Goal: Task Accomplishment & Management: Use online tool/utility

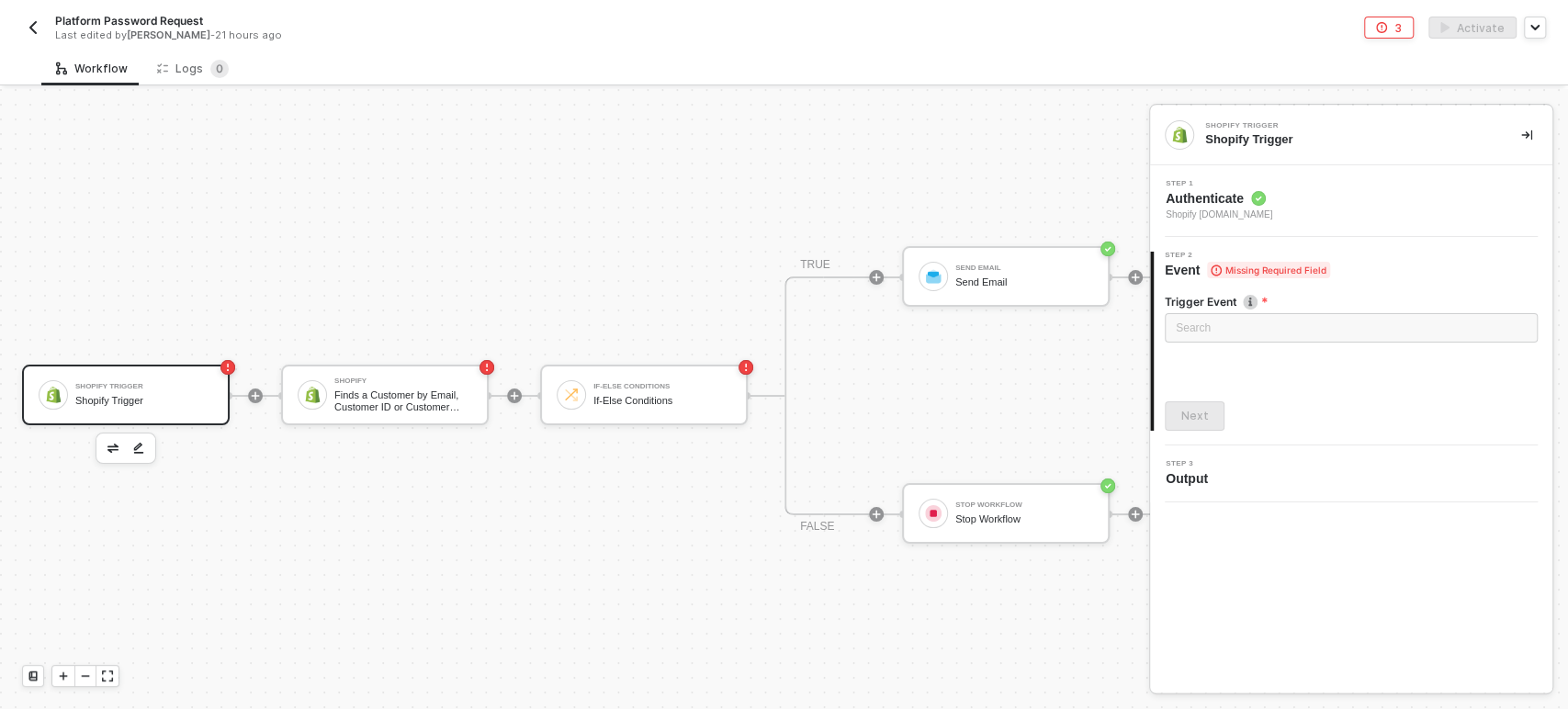
scroll to position [49, 0]
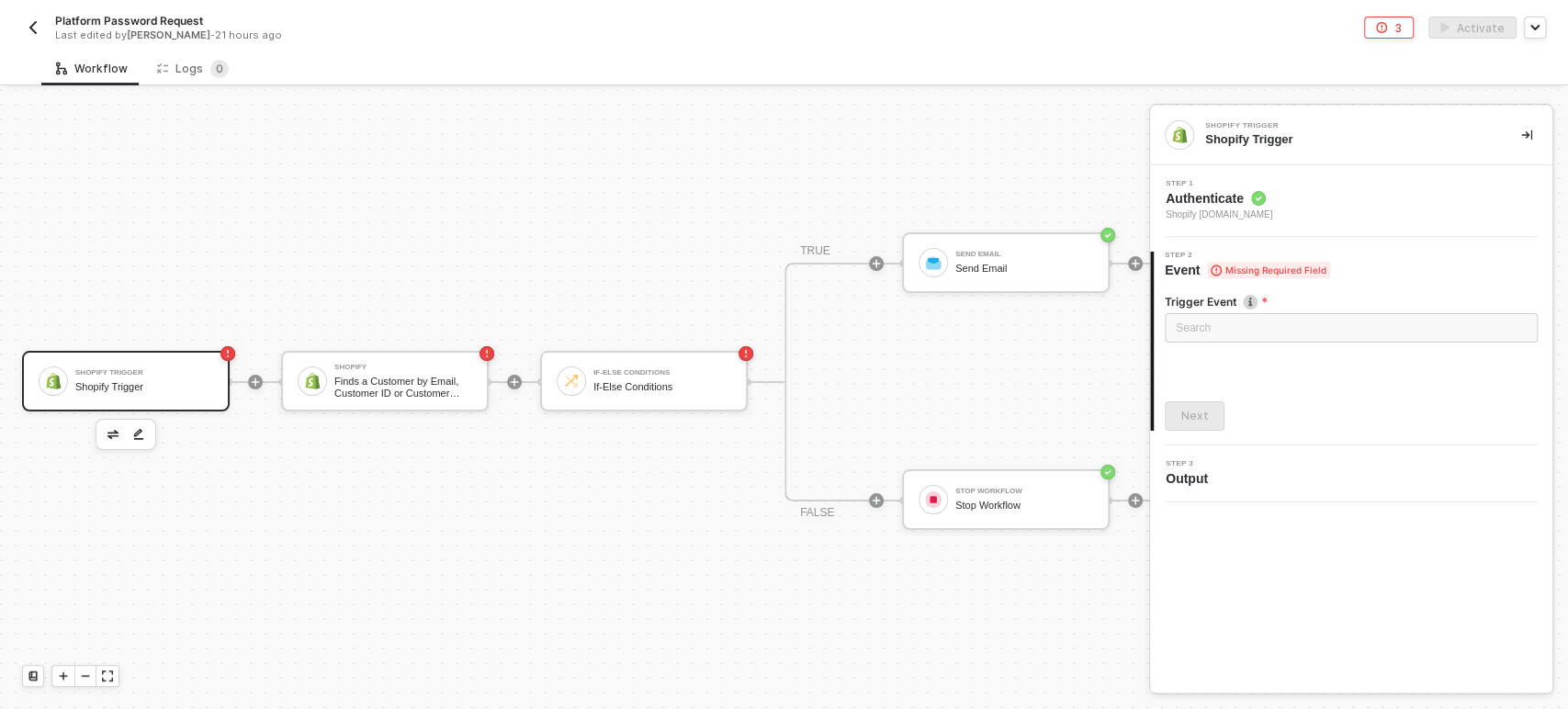
click at [1272, 197] on span "Authenticate" at bounding box center [1218, 198] width 106 height 19
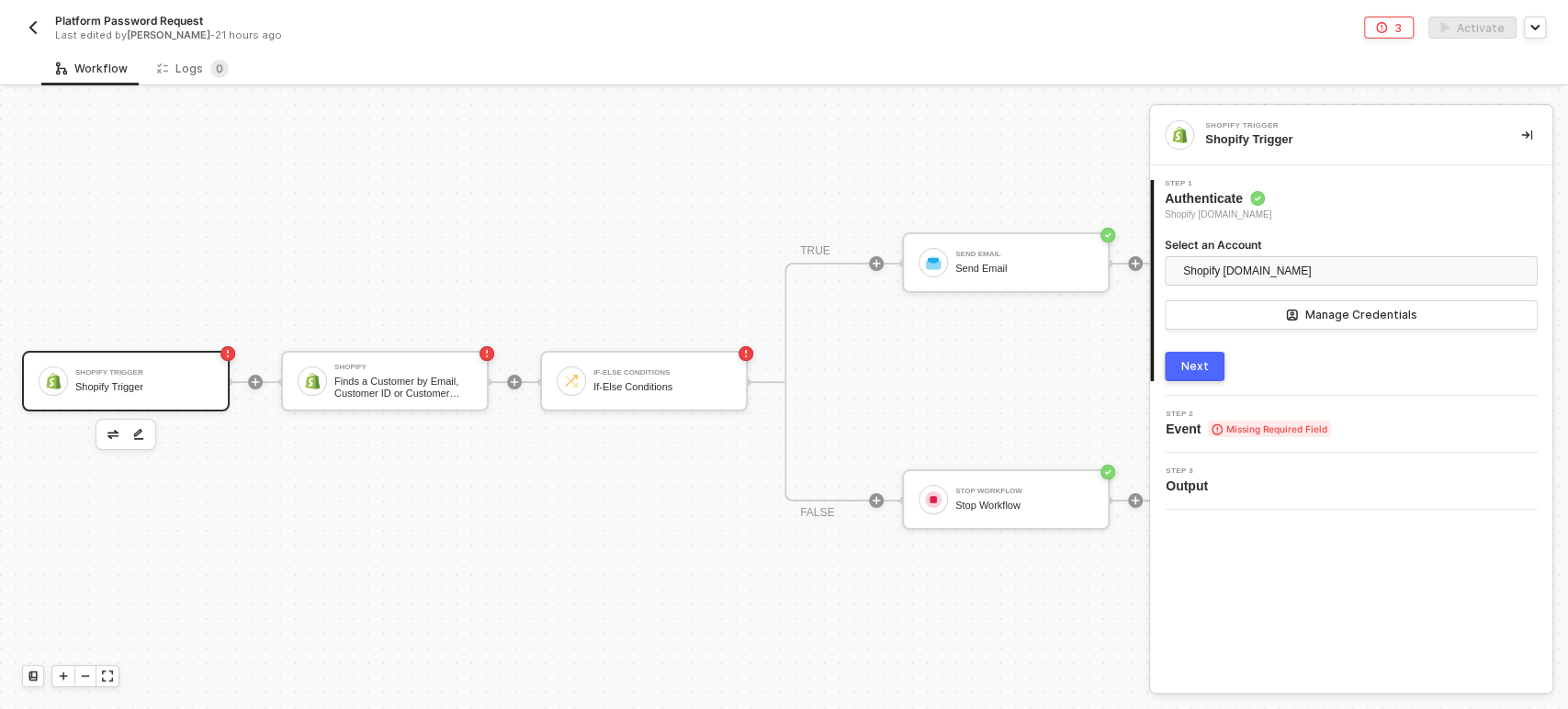
click at [1175, 422] on span "Event Missing Required Field" at bounding box center [1247, 429] width 165 height 19
click at [1208, 432] on span "Missing Required Field" at bounding box center [1270, 429] width 123 height 17
click at [1200, 476] on span "Output" at bounding box center [1190, 485] width 49 height 19
click at [1198, 442] on div "2 Step 2 Event Missing Required Field" at bounding box center [1352, 424] width 403 height 57
click at [1527, 136] on icon "icon-collapse-right" at bounding box center [1527, 135] width 11 height 10
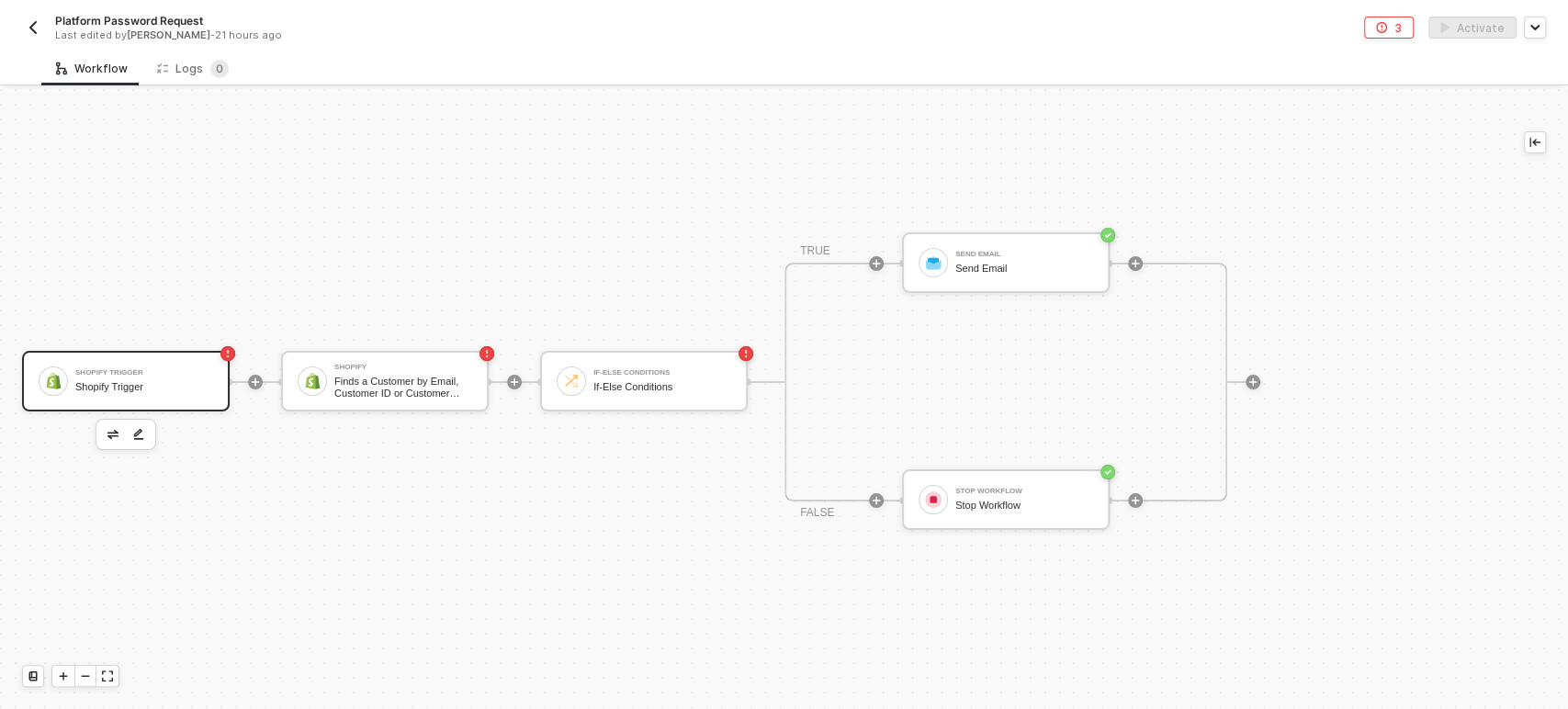
scroll to position [34, 0]
click at [184, 369] on div "Shopify Trigger" at bounding box center [144, 373] width 138 height 7
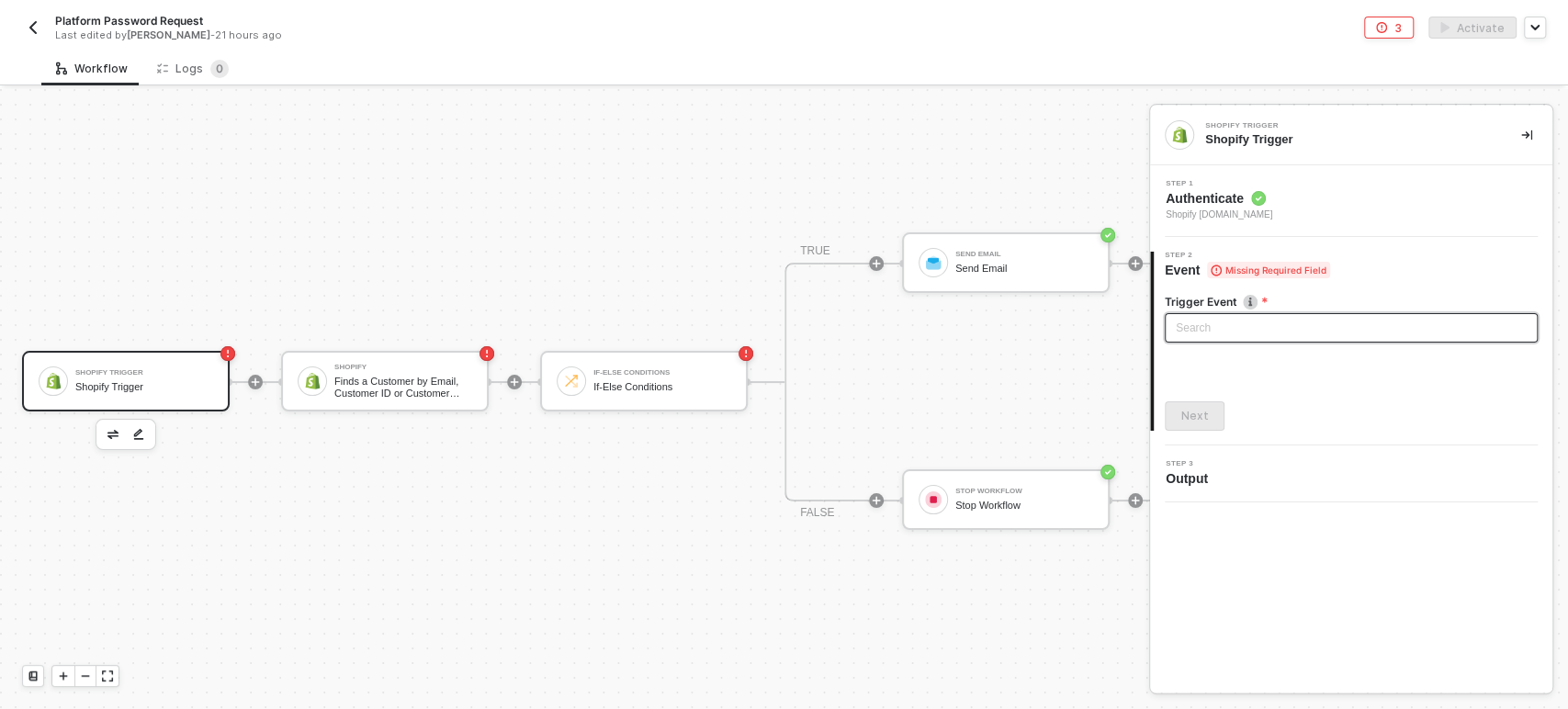
click at [1224, 328] on input "search" at bounding box center [1351, 328] width 351 height 28
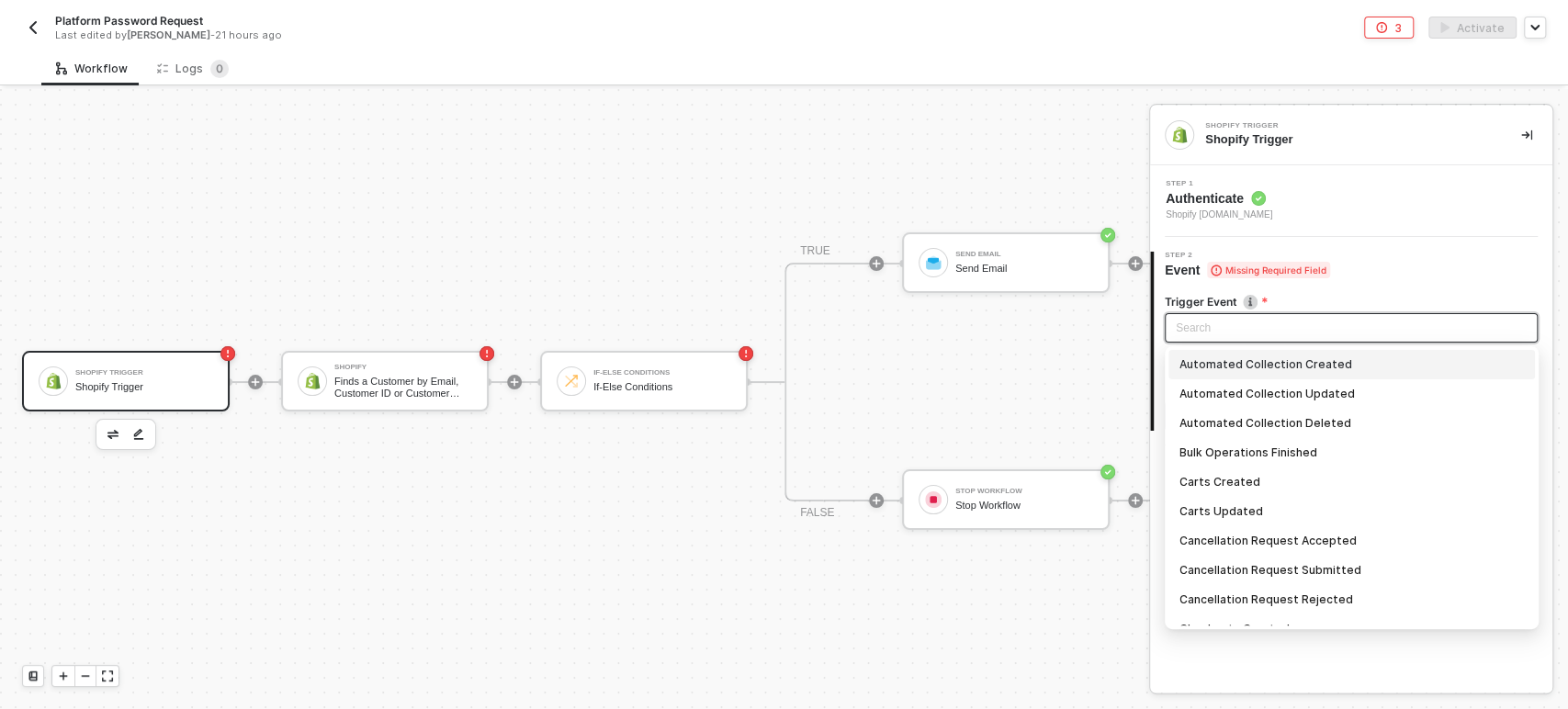
click at [1340, 135] on div "Shopify Trigger" at bounding box center [1348, 140] width 286 height 17
click at [1222, 338] on input "search" at bounding box center [1351, 328] width 351 height 28
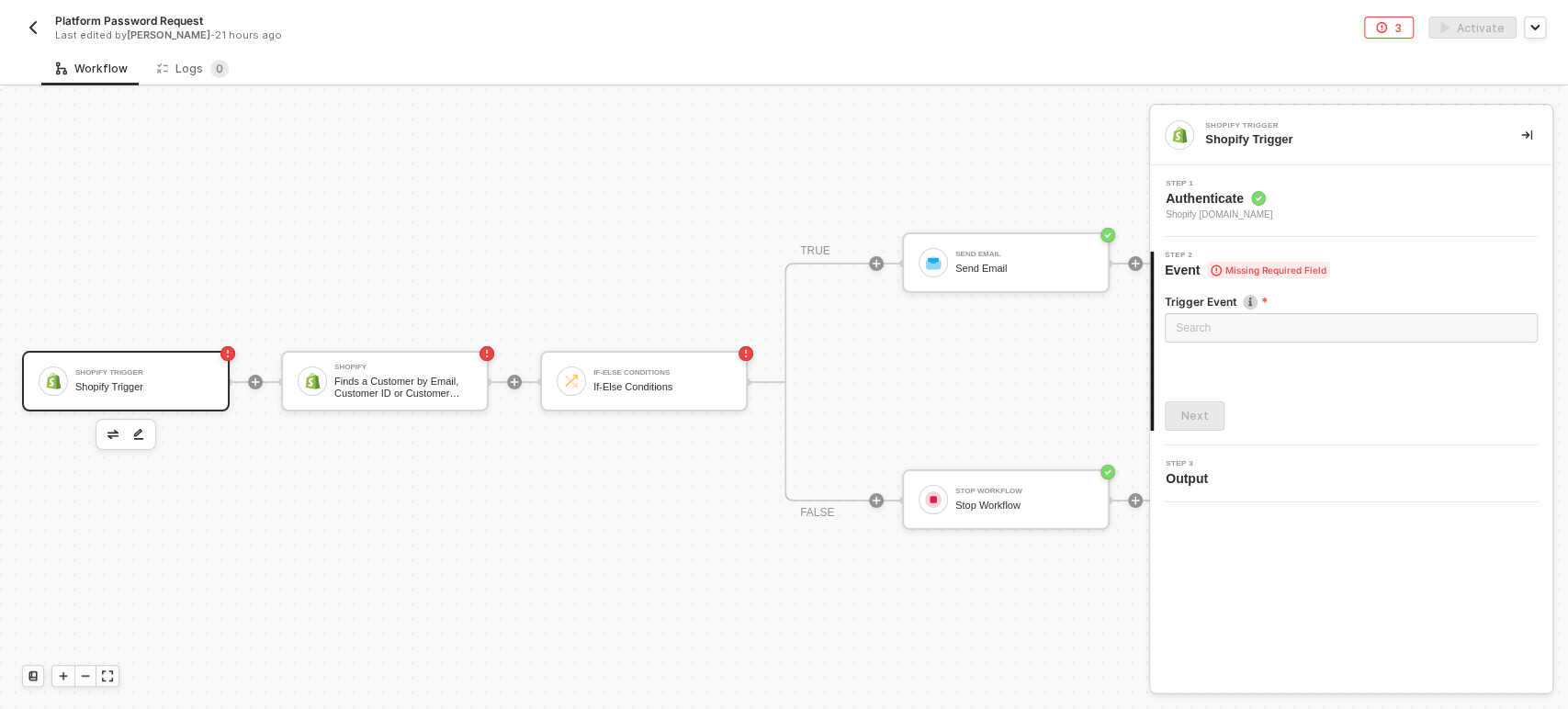
click at [1338, 138] on div "Shopify Trigger" at bounding box center [1348, 140] width 286 height 17
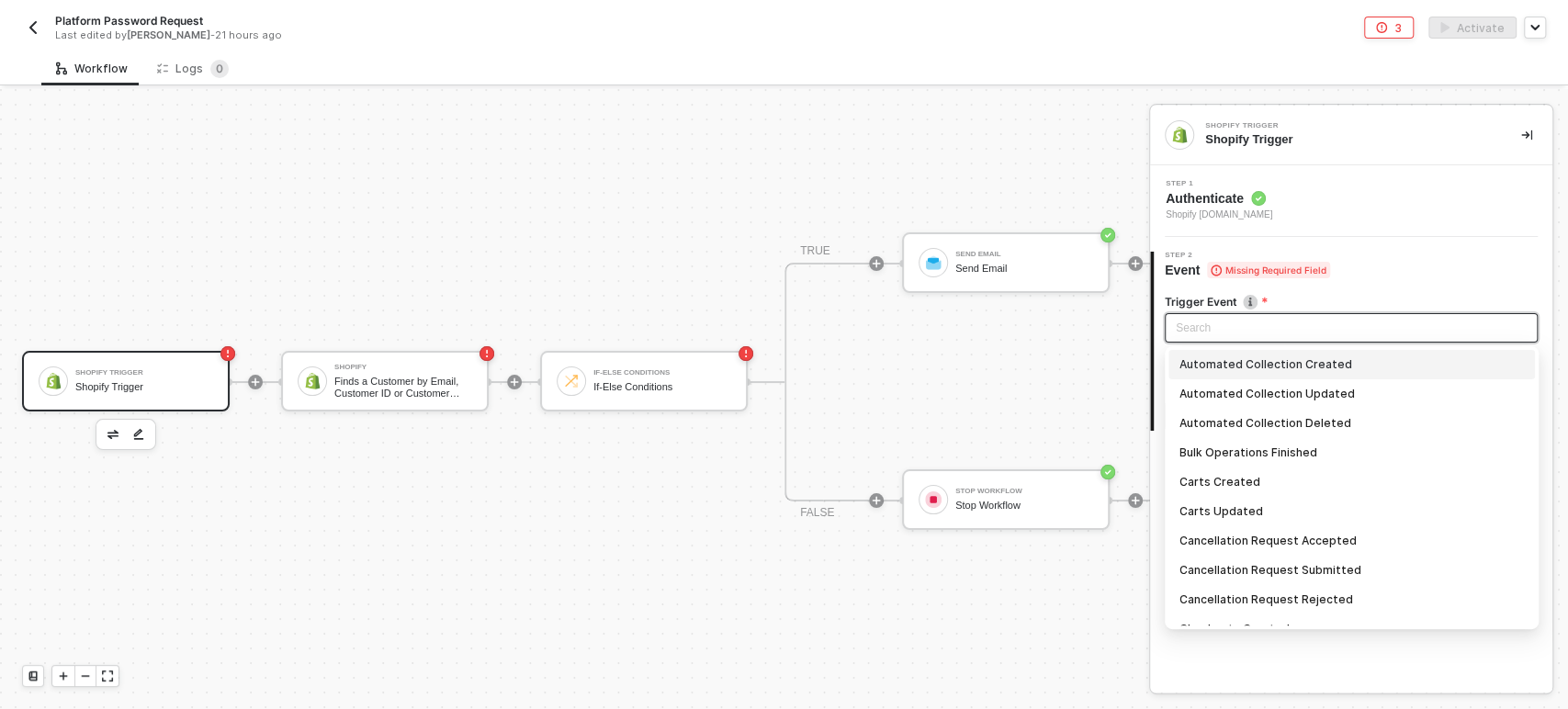
click at [1225, 334] on input "search" at bounding box center [1351, 328] width 351 height 28
click at [1322, 128] on div "Shopify Trigger" at bounding box center [1343, 126] width 276 height 7
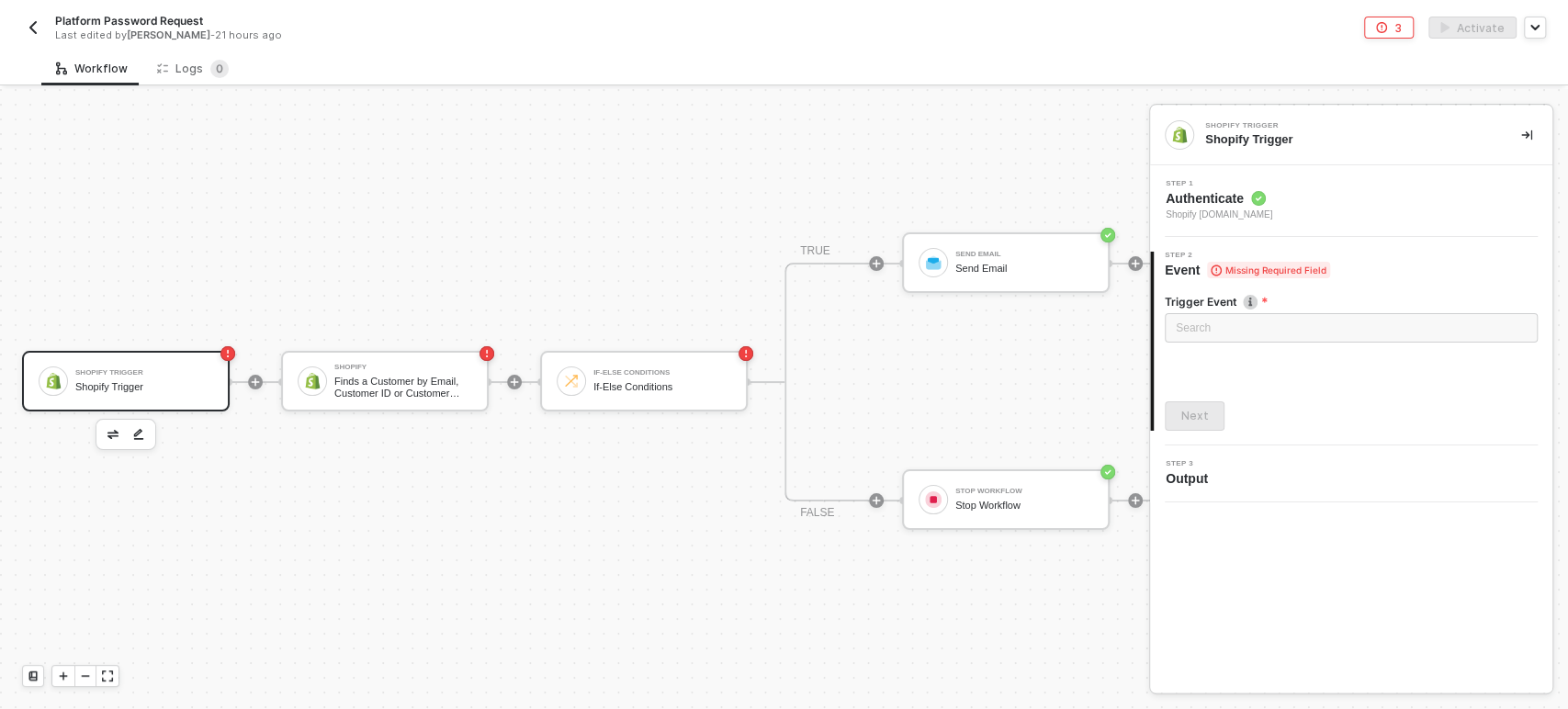
drag, startPoint x: 1323, startPoint y: 274, endPoint x: 1329, endPoint y: 263, distance: 12.5
click at [1329, 263] on div "Step 2 Event Missing Required Field" at bounding box center [1354, 266] width 399 height 28
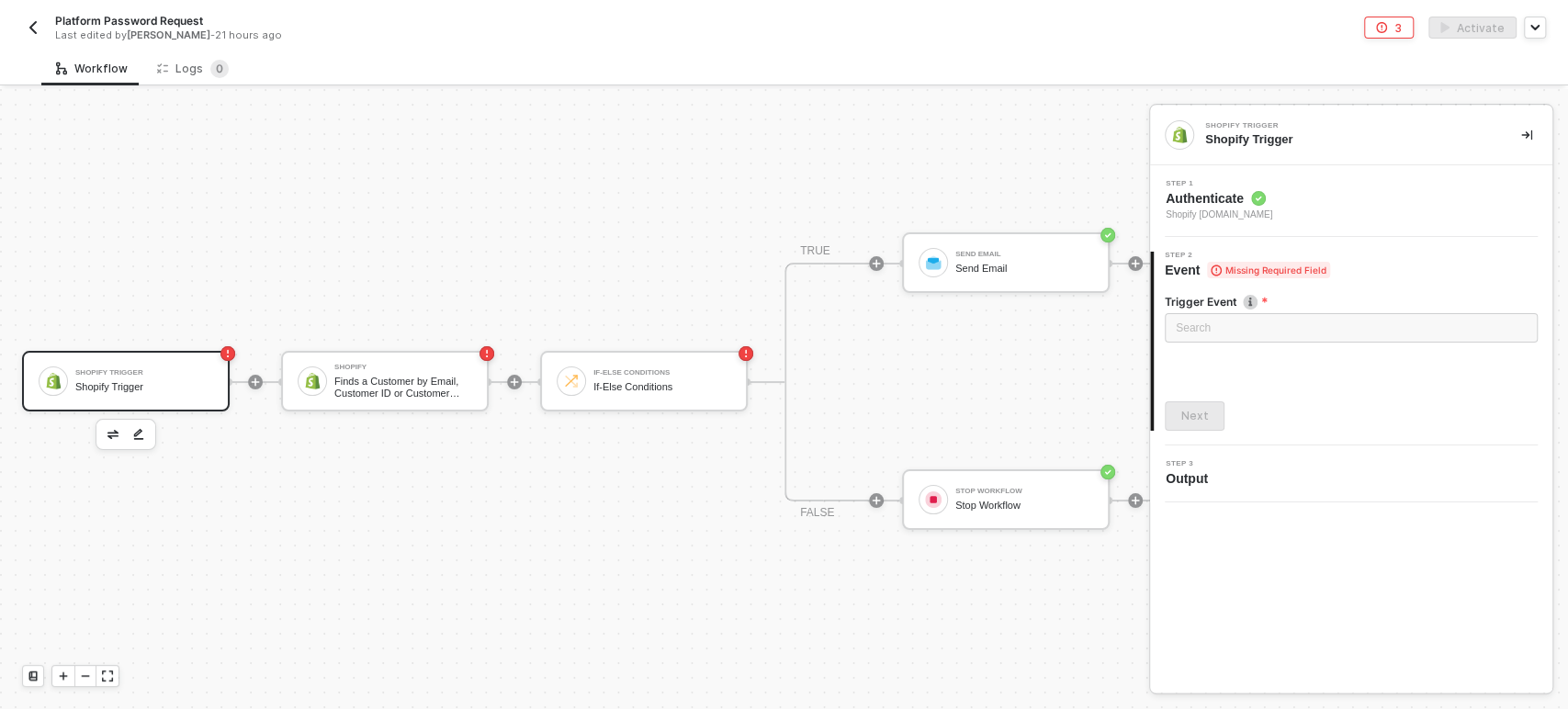
click at [1258, 271] on span "Missing Required Field" at bounding box center [1269, 270] width 123 height 17
click at [1386, 261] on div "Step 2 Event Missing Required Field" at bounding box center [1354, 266] width 399 height 28
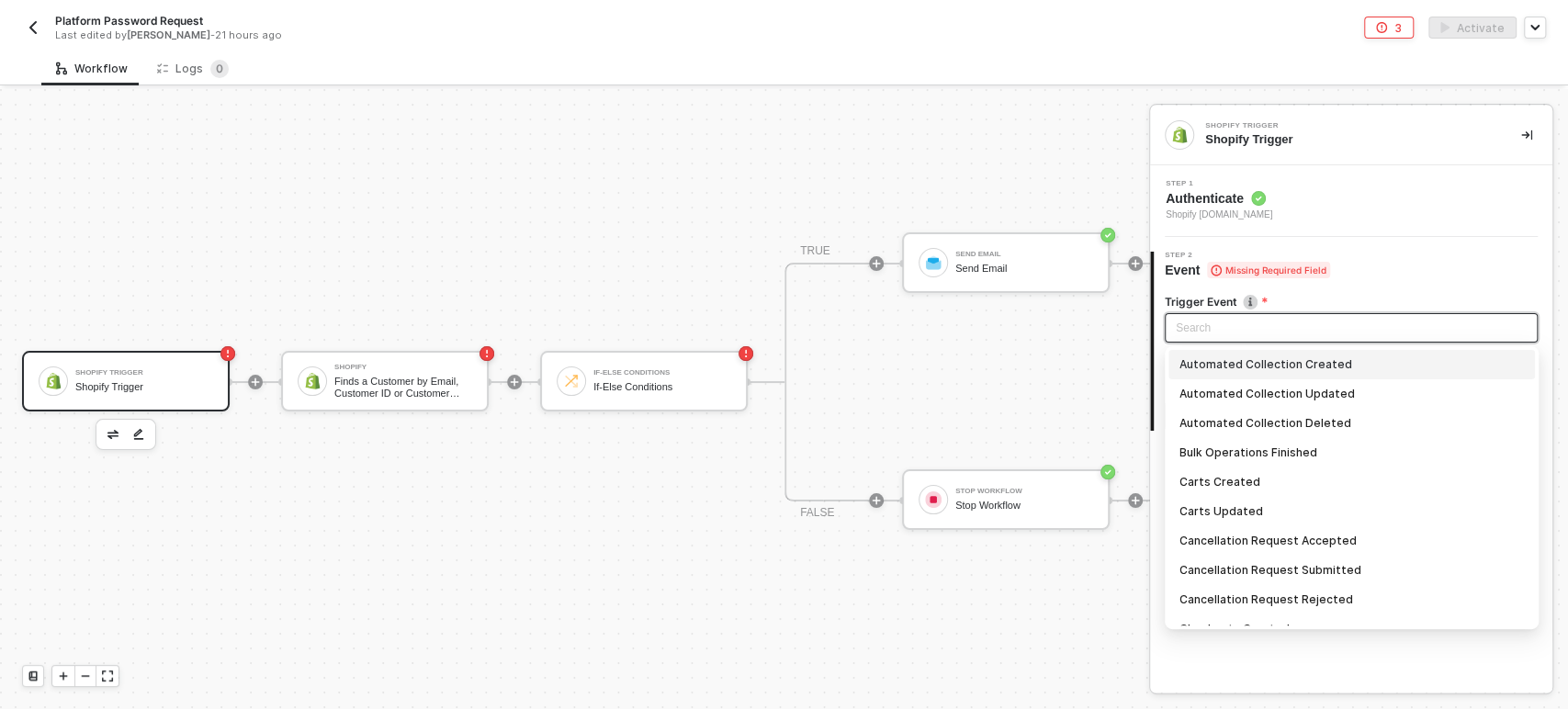
click at [1298, 327] on input "search" at bounding box center [1351, 328] width 351 height 28
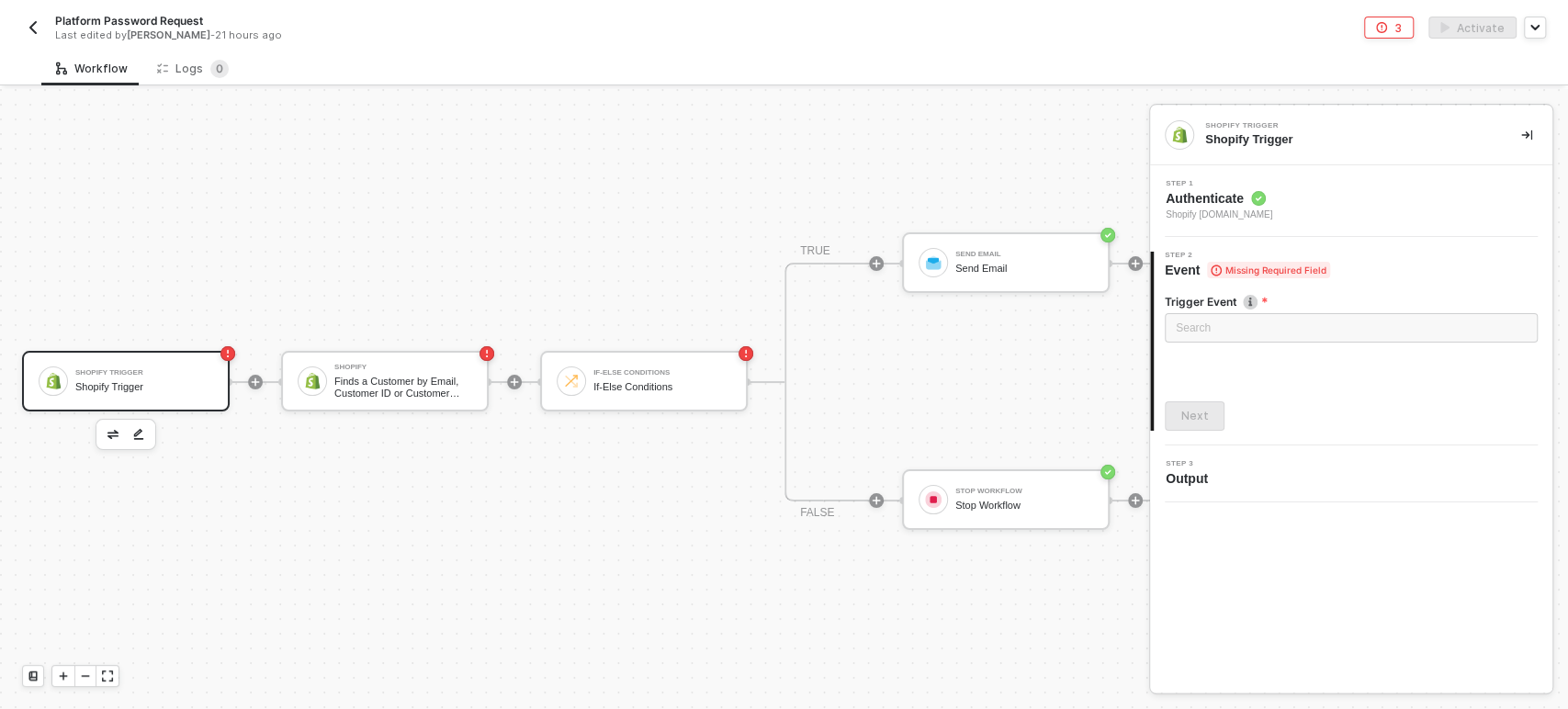
click at [1435, 248] on div "2 Step 2 Event Missing Required Field Trigger Event Search Automated Collection…" at bounding box center [1352, 341] width 403 height 209
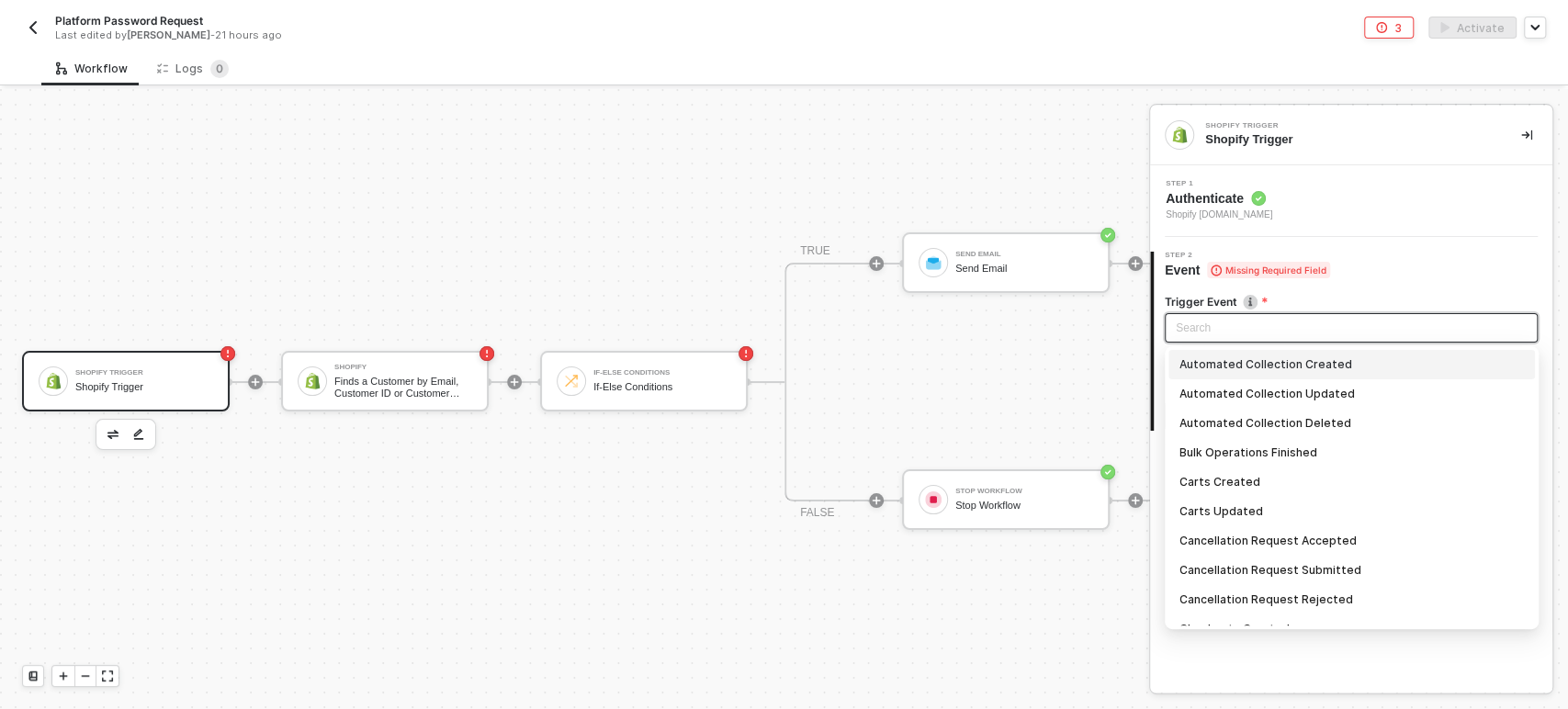
click at [1220, 330] on input "search" at bounding box center [1351, 328] width 351 height 28
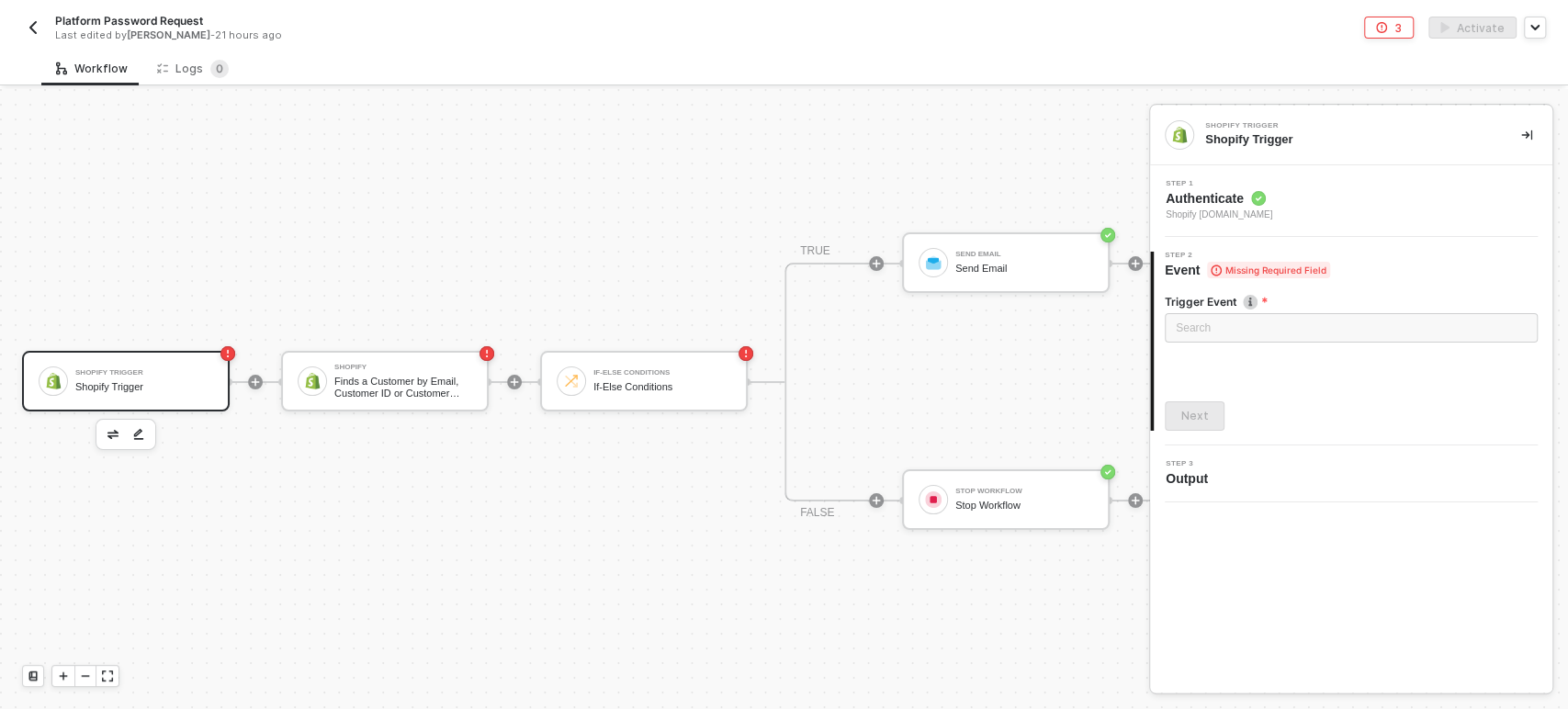
click at [1345, 292] on div "Trigger Event Search Automated Collection Created Automated Collection Updated …" at bounding box center [1351, 355] width 373 height 152
drag, startPoint x: 1312, startPoint y: 303, endPoint x: 1162, endPoint y: 299, distance: 150.1
click at [1162, 299] on div "Trigger Event Search Automated Collection Created Automated Collection Updated …" at bounding box center [1354, 355] width 399 height 152
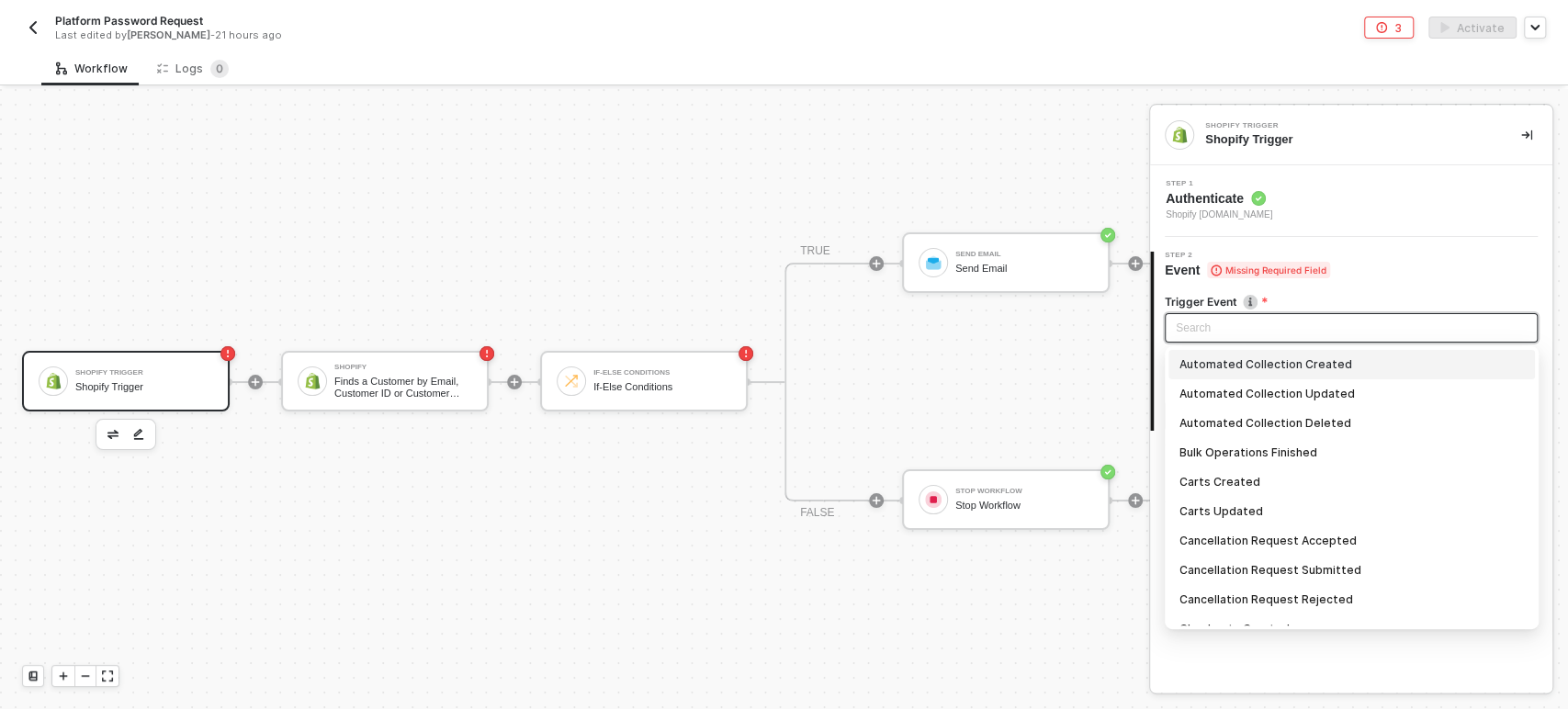
click at [1424, 334] on input "search" at bounding box center [1351, 328] width 351 height 28
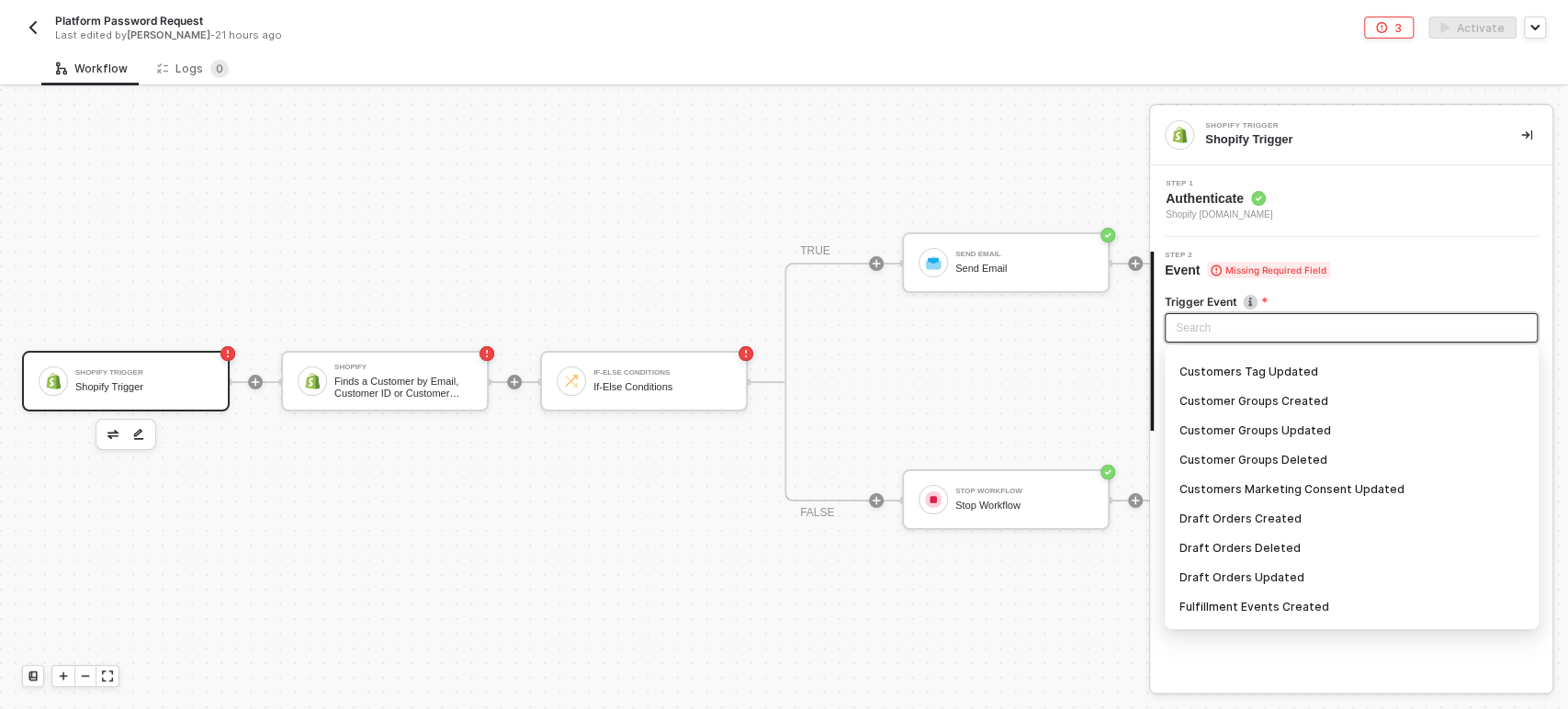
scroll to position [0, 0]
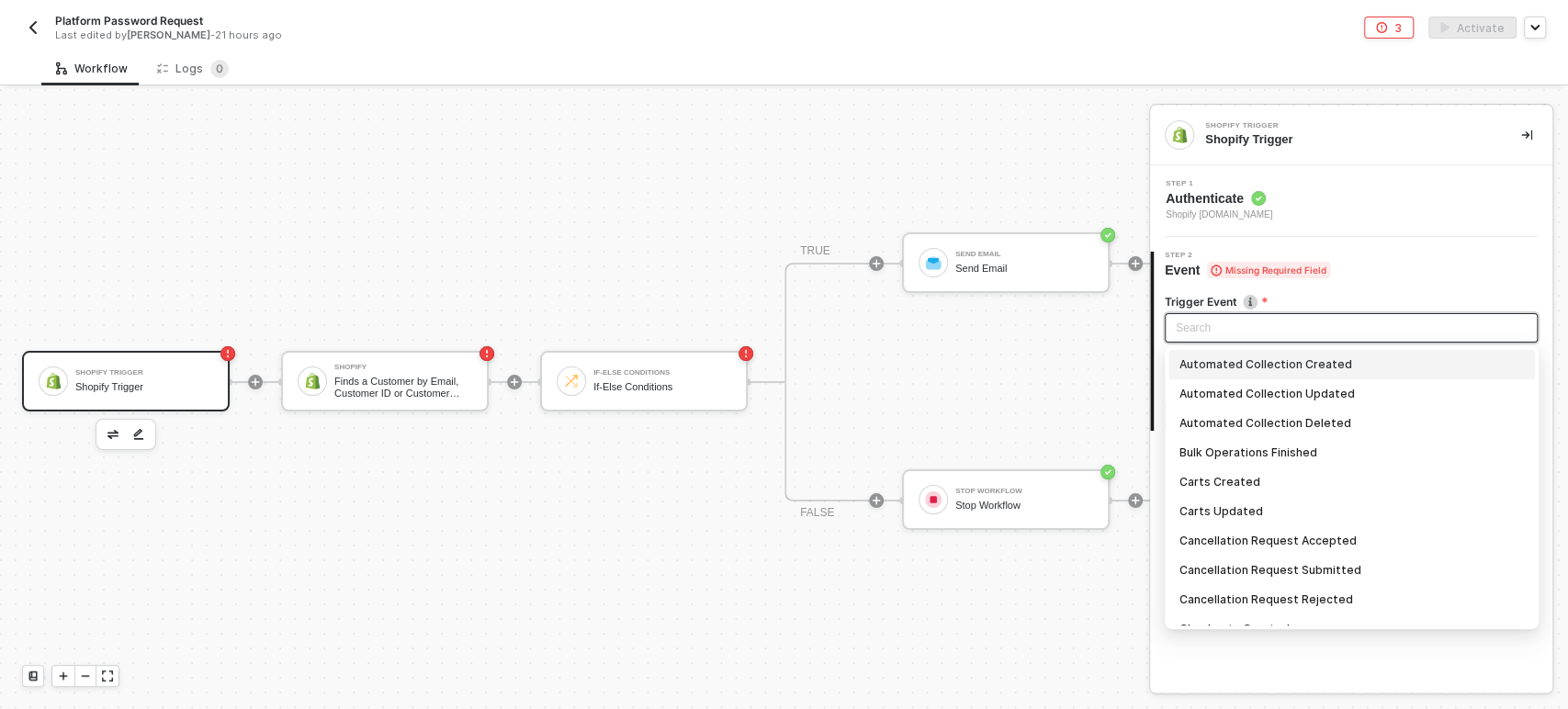
click at [1455, 329] on input "search" at bounding box center [1351, 328] width 351 height 28
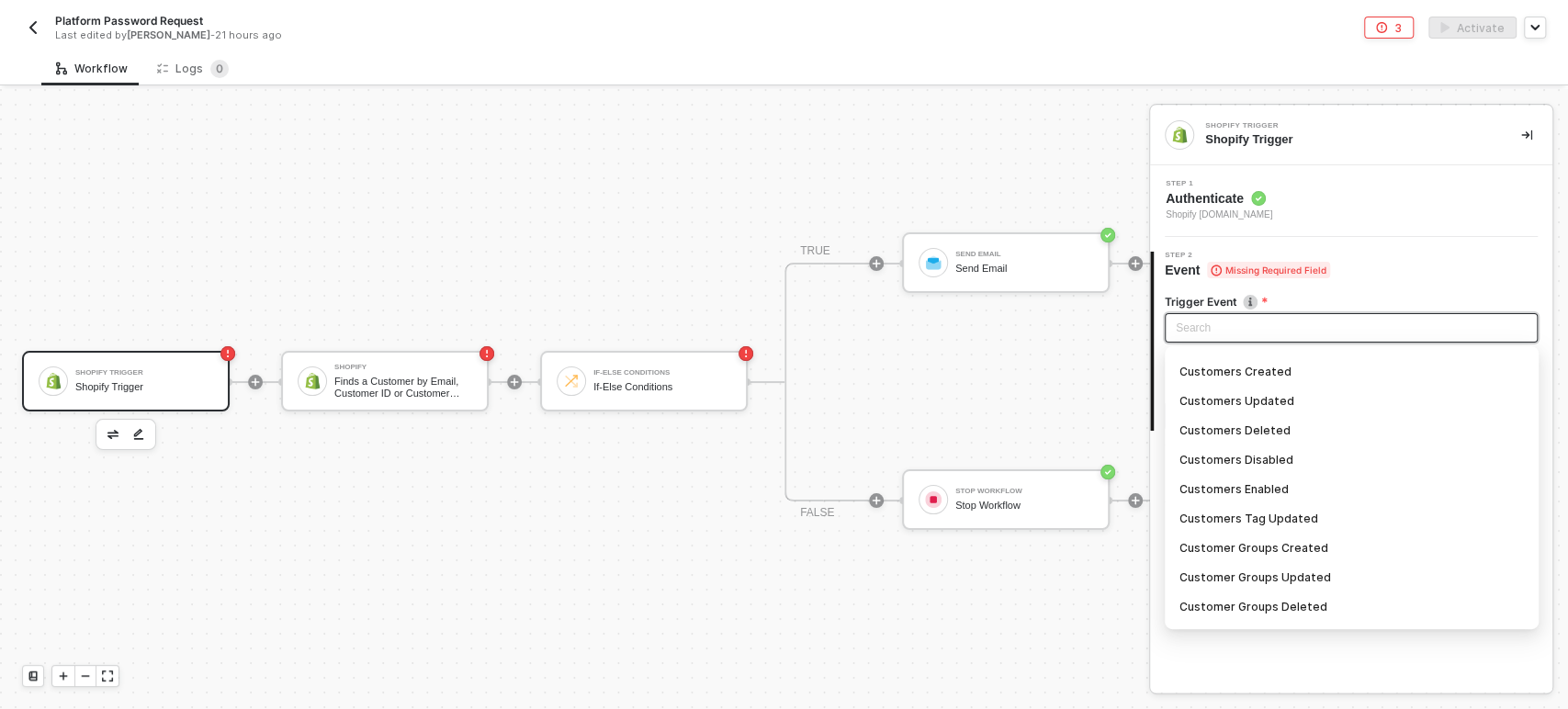
scroll to position [1516, 0]
